Goal: Task Accomplishment & Management: Manage account settings

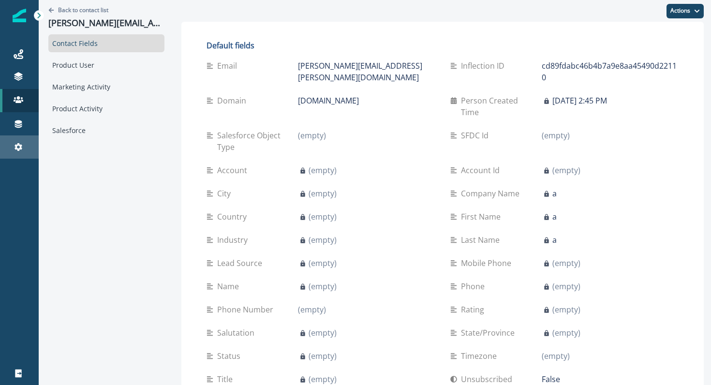
click at [23, 146] on div "Settings" at bounding box center [19, 147] width 31 height 12
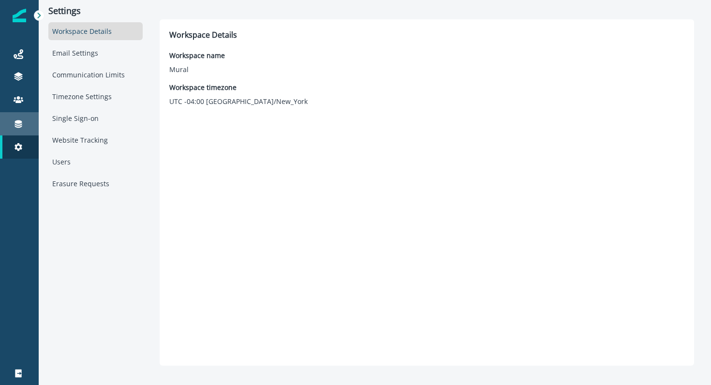
click at [12, 126] on div "Connections" at bounding box center [19, 124] width 31 height 12
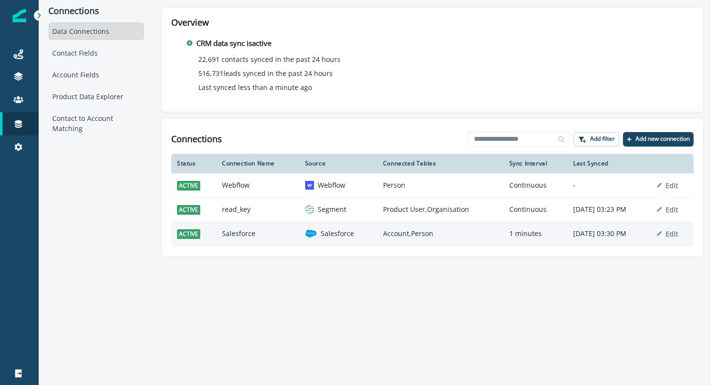
click at [232, 234] on td "Salesforce" at bounding box center [257, 233] width 83 height 24
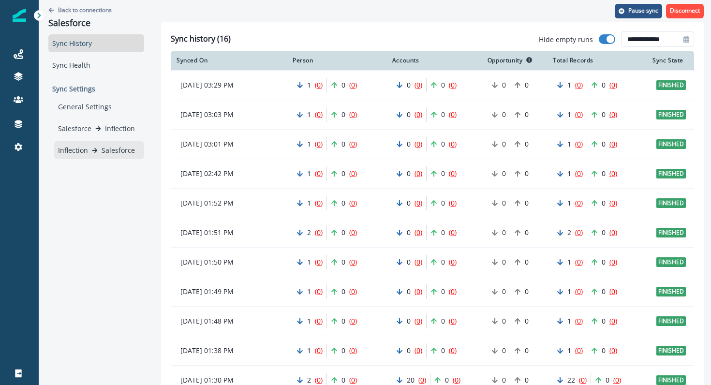
click at [121, 151] on p "Salesforce" at bounding box center [118, 150] width 33 height 10
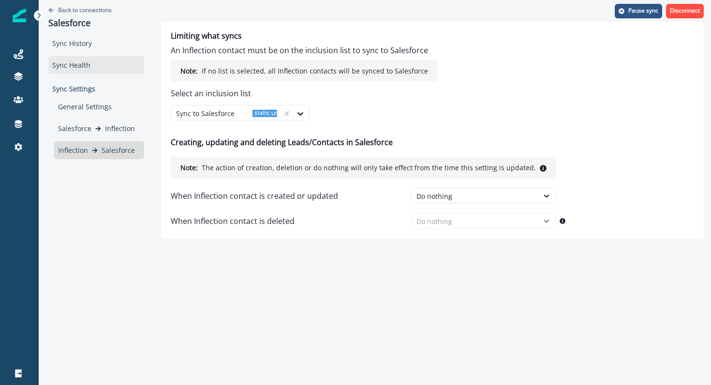
click at [93, 67] on div "Sync Health" at bounding box center [96, 65] width 96 height 18
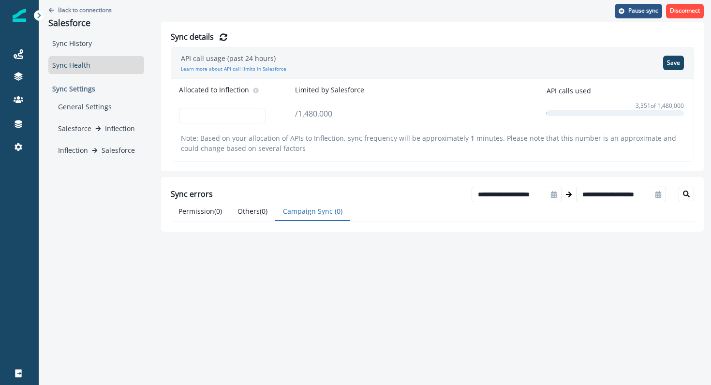
click at [333, 205] on button "Campaign Sync ( 0 )" at bounding box center [312, 211] width 75 height 19
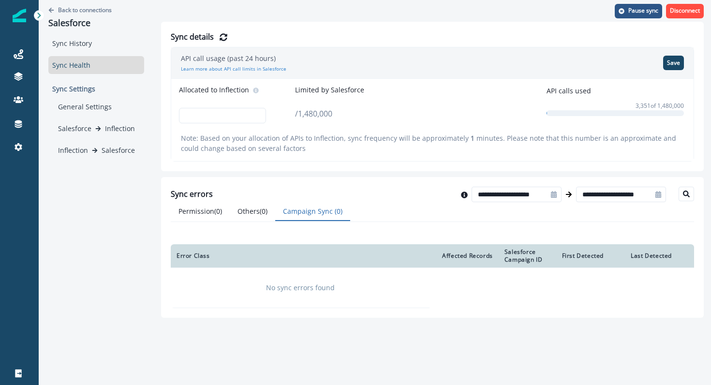
click at [331, 210] on button "Campaign Sync ( 0 )" at bounding box center [312, 211] width 75 height 19
click at [22, 126] on icon at bounding box center [19, 124] width 10 height 10
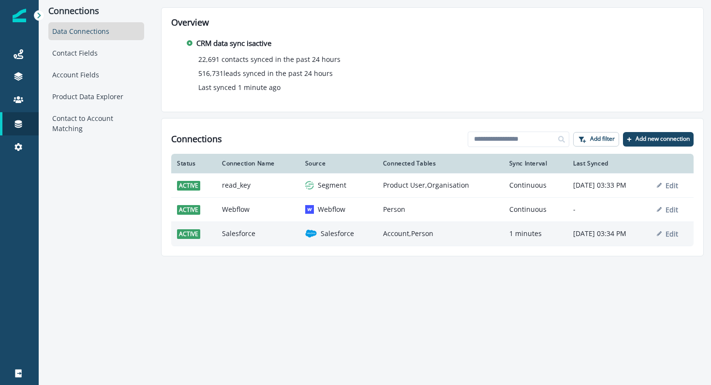
click at [243, 236] on td "Salesforce" at bounding box center [257, 233] width 83 height 24
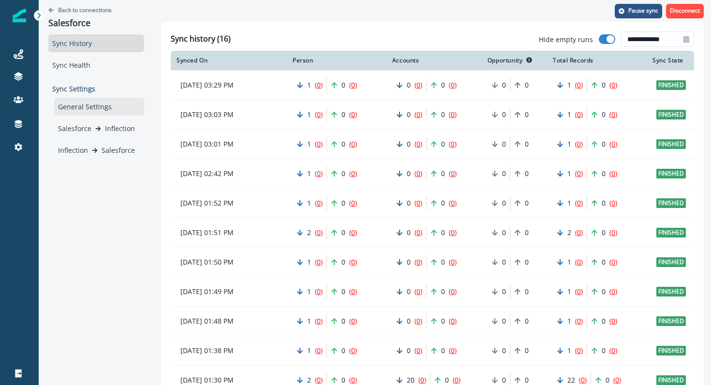
click at [88, 104] on div "General Settings" at bounding box center [99, 107] width 90 height 18
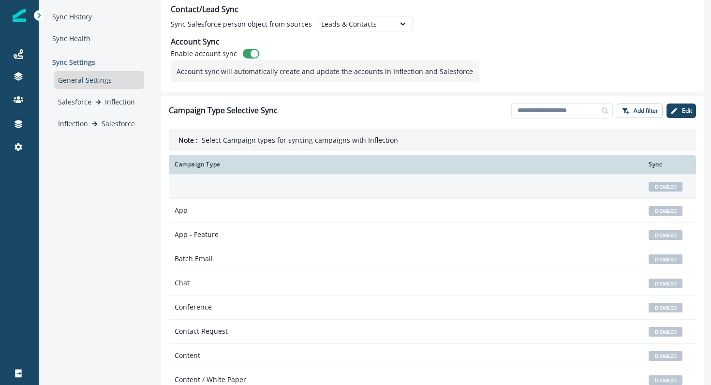
scroll to position [29, 0]
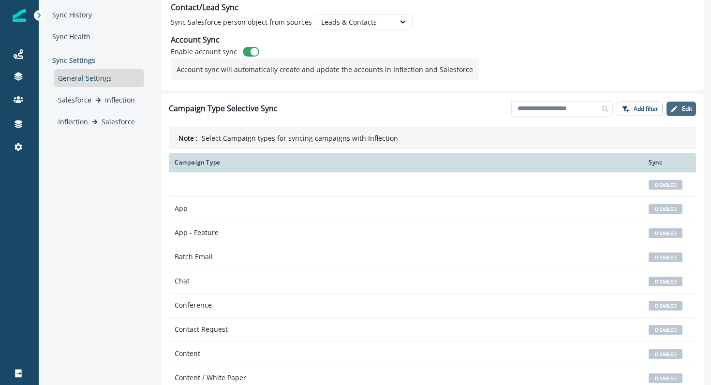
click at [679, 112] on button "Edit" at bounding box center [680, 109] width 29 height 15
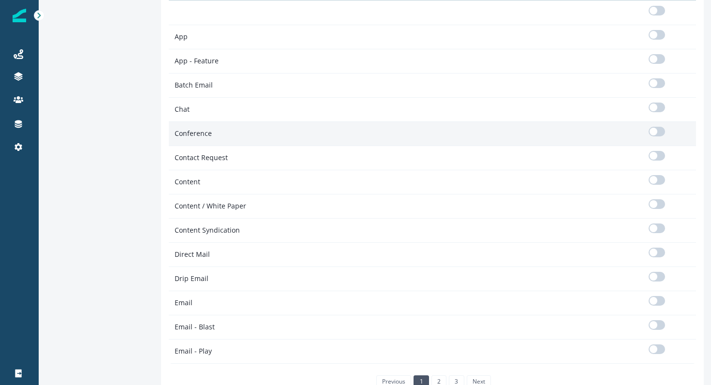
scroll to position [211, 0]
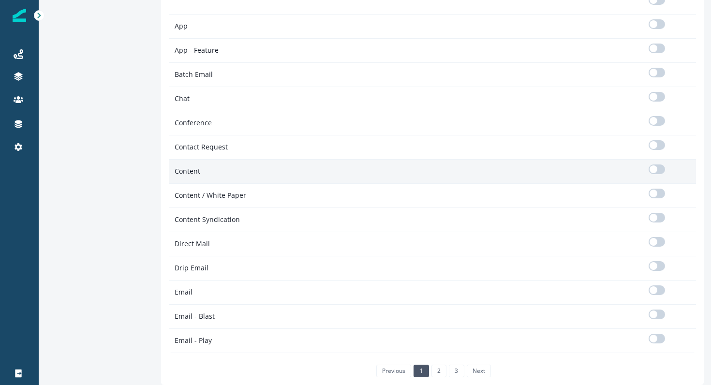
click at [654, 169] on span at bounding box center [653, 169] width 8 height 8
click at [434, 366] on link "2" at bounding box center [438, 371] width 15 height 13
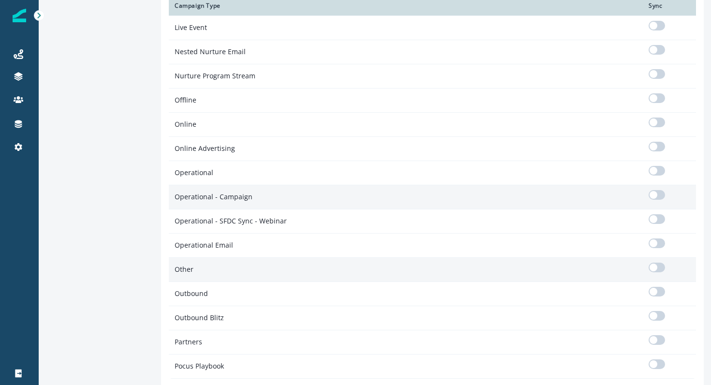
scroll to position [169, 0]
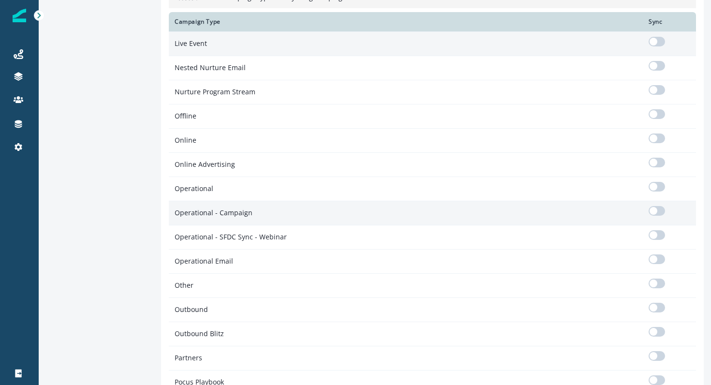
click at [659, 44] on span at bounding box center [656, 42] width 16 height 10
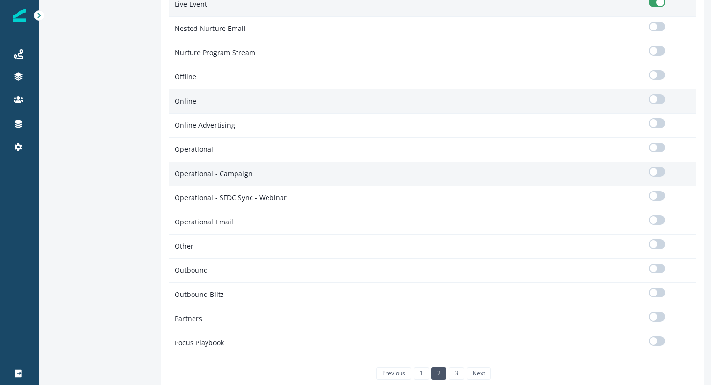
scroll to position [211, 0]
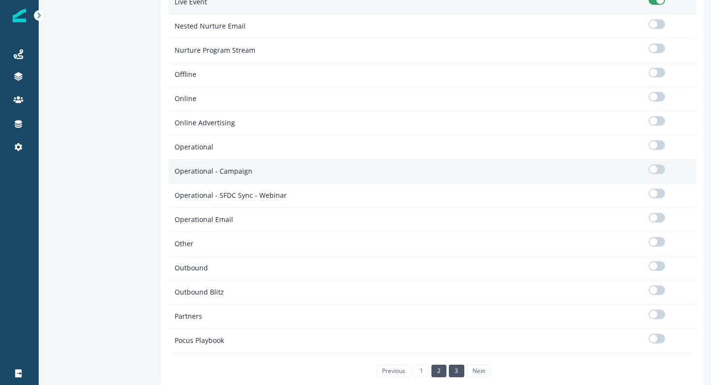
click at [453, 368] on link "3" at bounding box center [456, 371] width 15 height 13
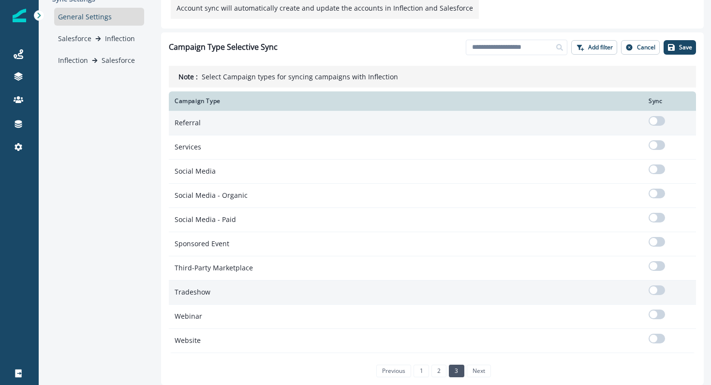
scroll to position [90, 0]
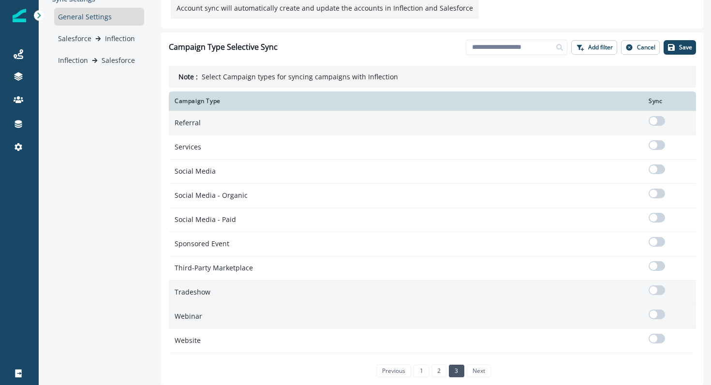
click at [661, 312] on span at bounding box center [656, 314] width 16 height 10
click at [682, 48] on p "Save" at bounding box center [685, 47] width 13 height 7
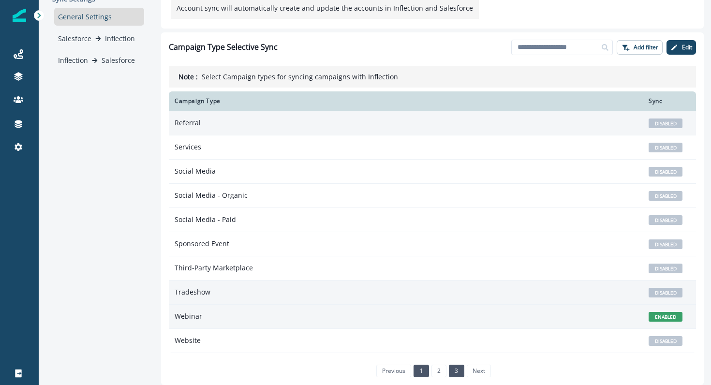
click at [423, 369] on link "1" at bounding box center [420, 371] width 15 height 13
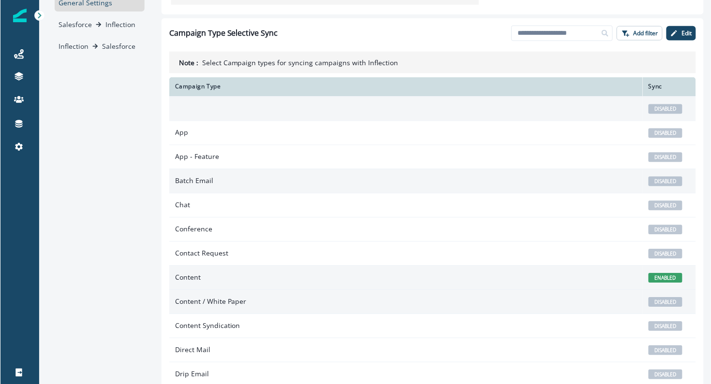
scroll to position [107, 0]
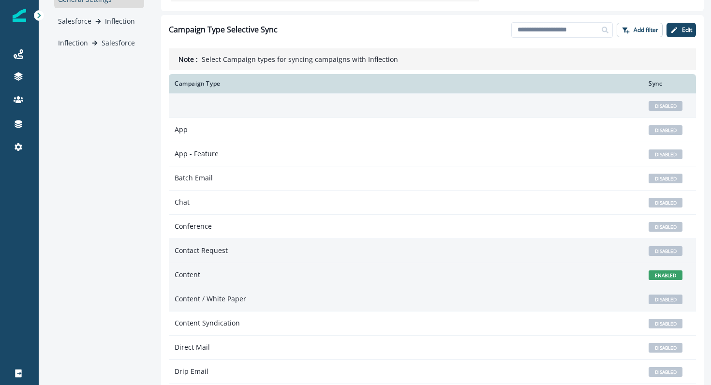
click at [673, 254] on span "DISABLED" at bounding box center [665, 251] width 34 height 10
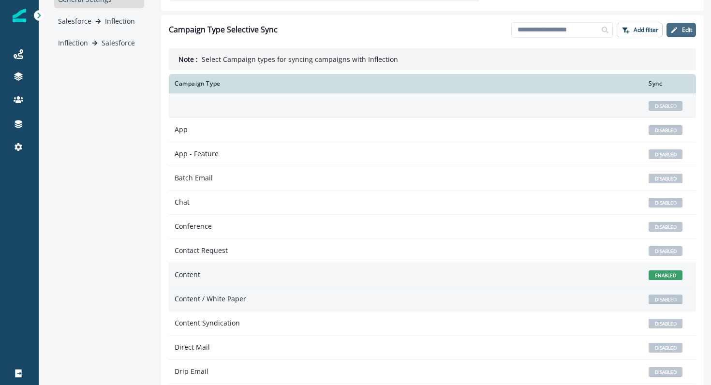
click at [685, 29] on p "Edit" at bounding box center [687, 30] width 10 height 7
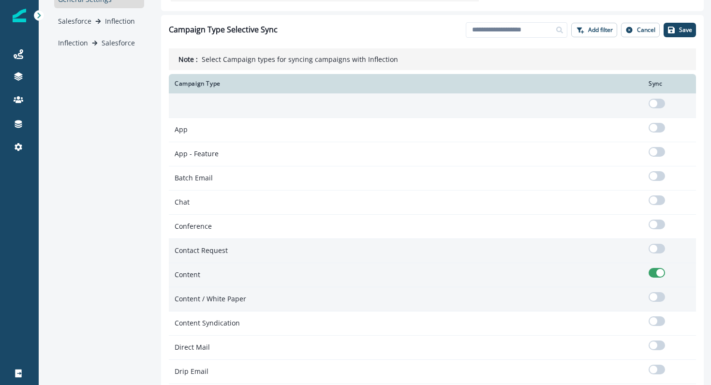
click at [652, 248] on span at bounding box center [653, 249] width 8 height 8
click at [678, 30] on button "Save" at bounding box center [679, 30] width 32 height 15
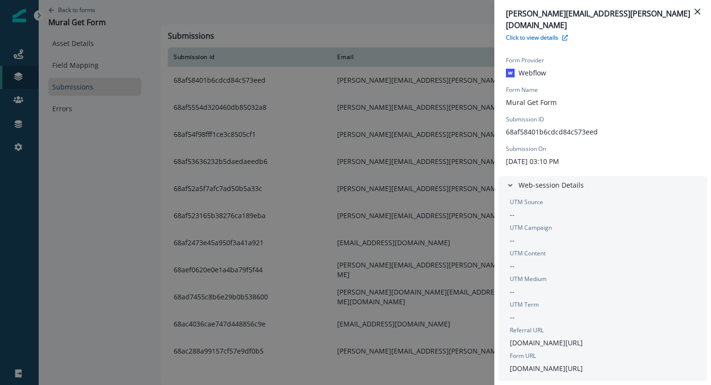
click at [106, 167] on div "eugenia.bruguera@allianz.com Click to view details Form Provider Webflow Form N…" at bounding box center [355, 192] width 711 height 385
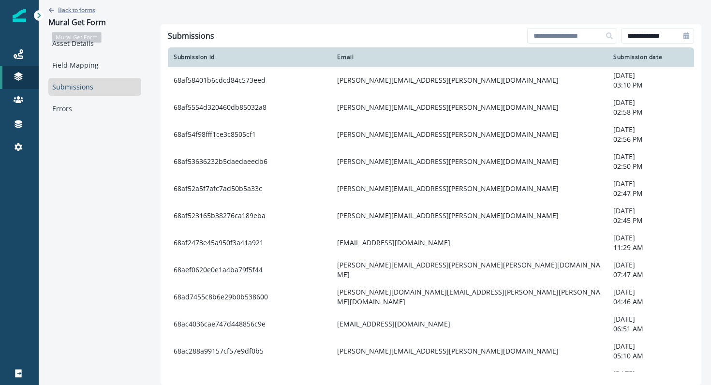
click at [90, 13] on p "Back to forms" at bounding box center [76, 10] width 37 height 8
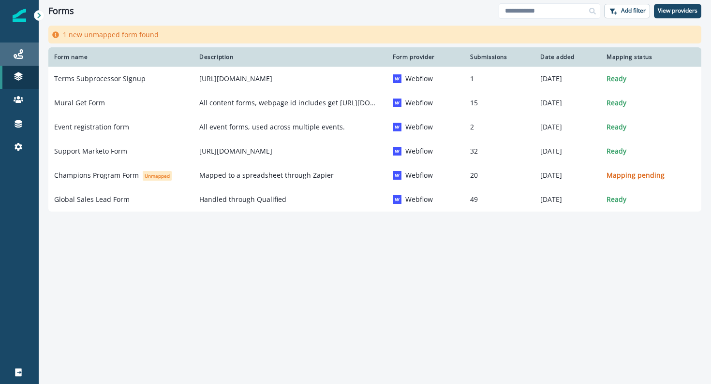
click at [15, 49] on icon at bounding box center [19, 54] width 10 height 10
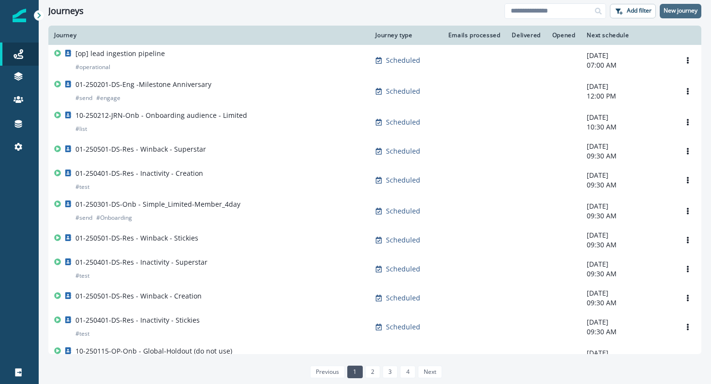
click at [683, 14] on p "New journey" at bounding box center [680, 10] width 34 height 7
